Goal: Information Seeking & Learning: Compare options

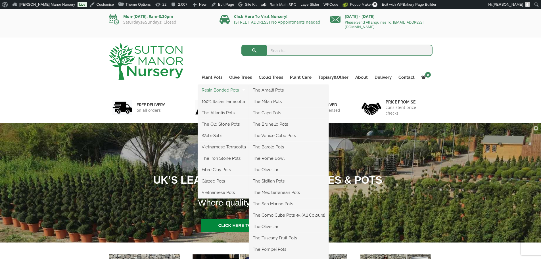
click at [209, 89] on link "Resin Bonded Pots" at bounding box center [223, 90] width 51 height 9
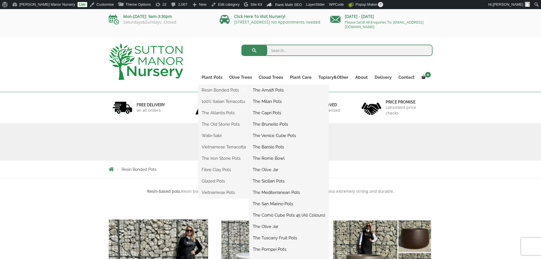
click at [268, 125] on link "The Brunello Pots" at bounding box center [288, 124] width 79 height 9
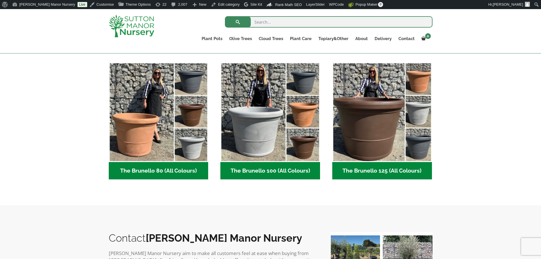
scroll to position [142, 0]
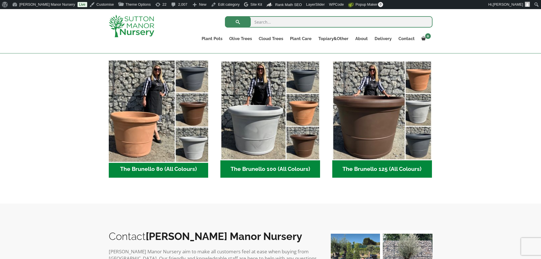
click at [184, 116] on img "Visit product category The Brunello 80 (All Colours)" at bounding box center [158, 110] width 105 height 105
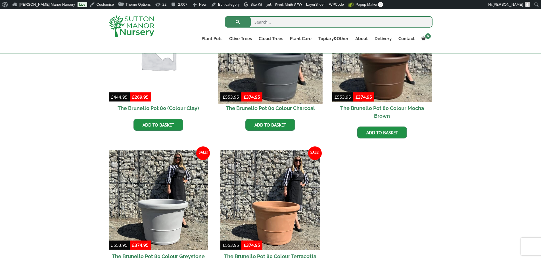
scroll to position [199, 0]
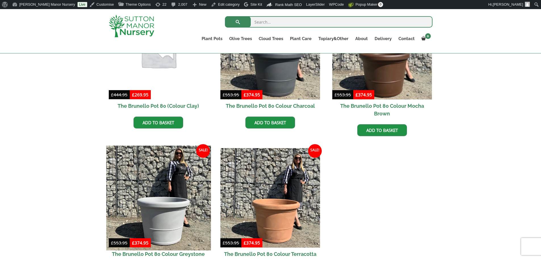
click at [173, 169] on img at bounding box center [158, 197] width 105 height 105
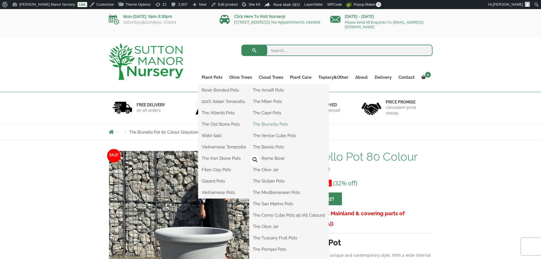
click at [270, 125] on link "The Brunello Pots" at bounding box center [288, 124] width 79 height 9
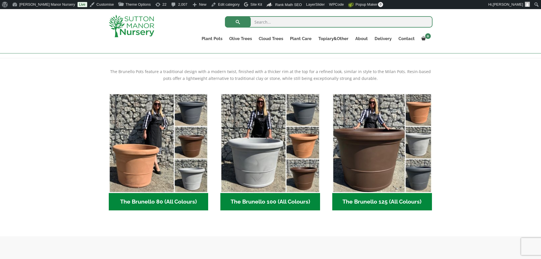
scroll to position [114, 0]
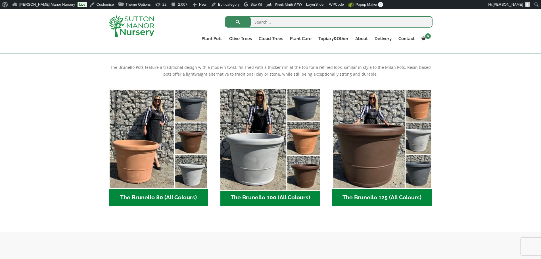
click at [270, 160] on img "Visit product category The Brunello 100 (All Colours)" at bounding box center [270, 138] width 105 height 105
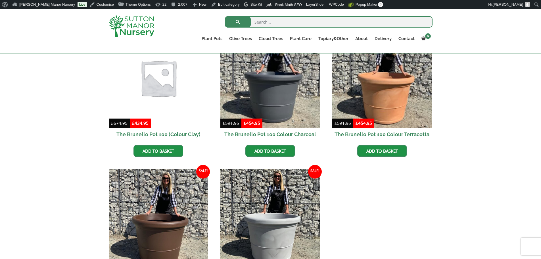
scroll to position [312, 0]
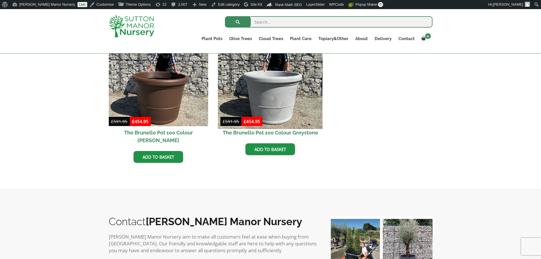
click at [274, 96] on img at bounding box center [270, 76] width 105 height 105
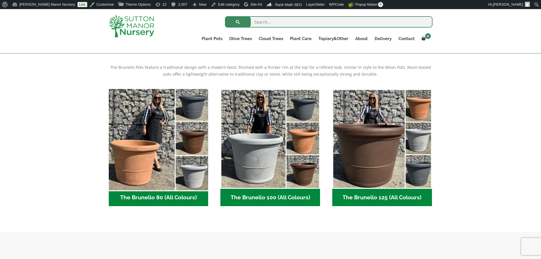
click at [147, 131] on img "Visit product category The Brunello 80 (All Colours)" at bounding box center [158, 138] width 105 height 105
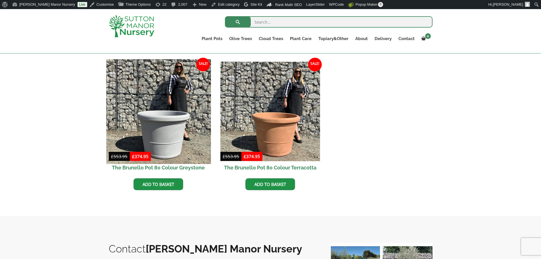
scroll to position [256, 0]
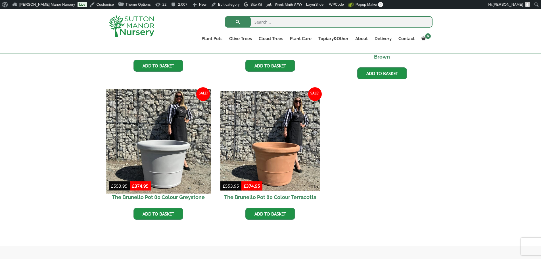
click at [173, 168] on img at bounding box center [158, 141] width 105 height 105
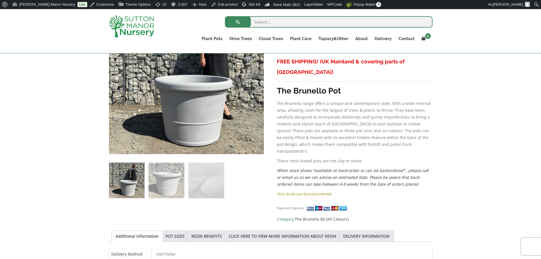
scroll to position [142, 0]
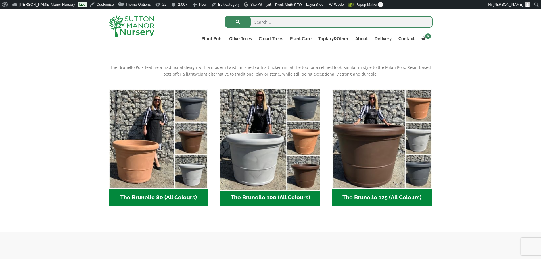
click at [273, 135] on img "Visit product category The Brunello 100 (All Colours)" at bounding box center [270, 138] width 105 height 105
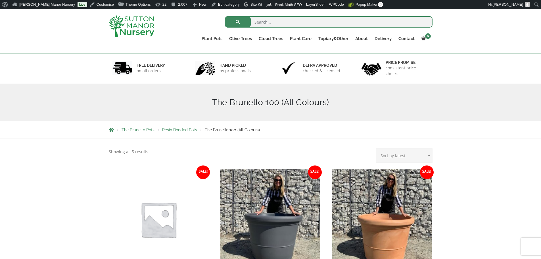
scroll to position [28, 0]
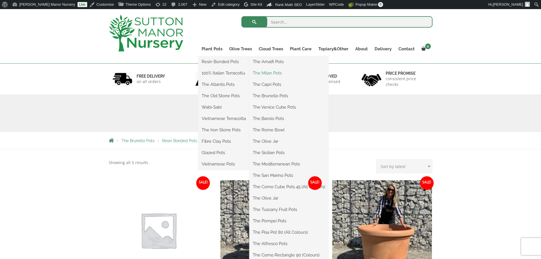
click at [262, 71] on link "The Milan Pots" at bounding box center [288, 73] width 79 height 9
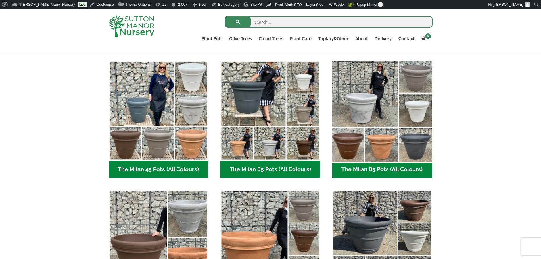
scroll to position [142, 0]
click at [375, 125] on img "Visit product category The Milan 85 Pots (All Colours)" at bounding box center [382, 110] width 105 height 105
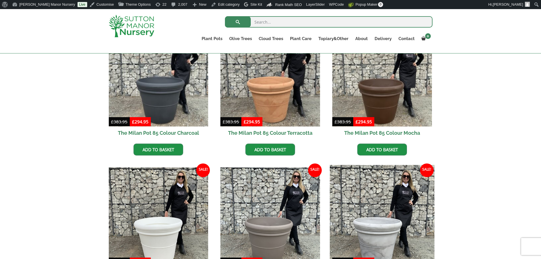
scroll to position [170, 0]
